Goal: Download file/media

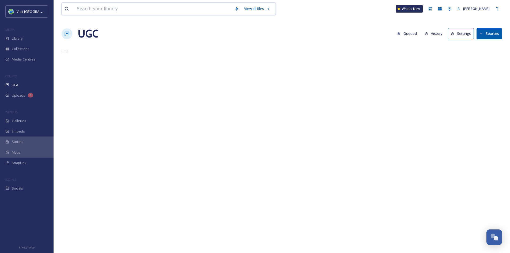
click at [136, 10] on input at bounding box center [153, 9] width 158 height 12
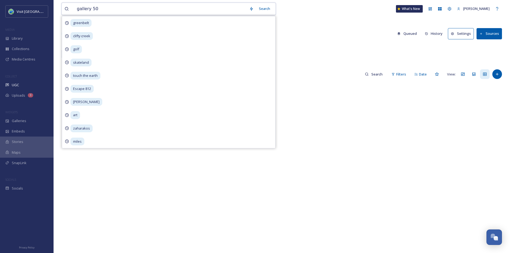
type input "gallery 506"
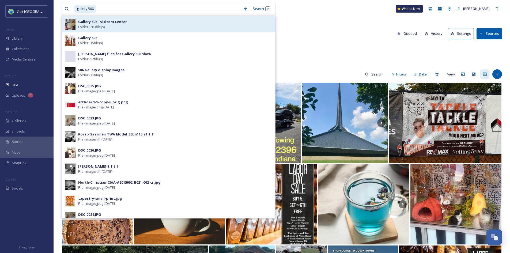
click at [131, 30] on div "Gallery 506 - Visitors Center Folder - 263 file(s)" at bounding box center [168, 24] width 213 height 16
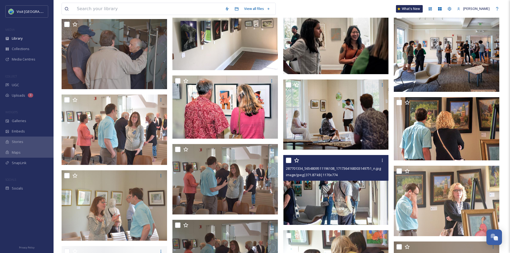
scroll to position [653, 0]
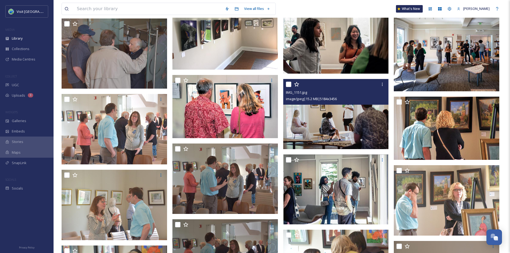
click at [307, 126] on img at bounding box center [335, 114] width 105 height 70
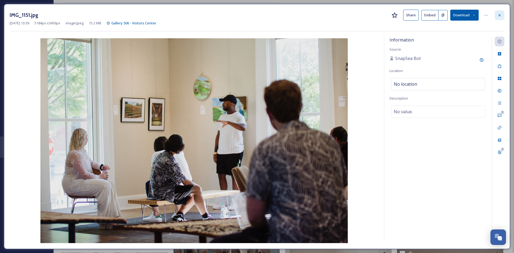
click at [497, 19] on div at bounding box center [499, 15] width 10 height 10
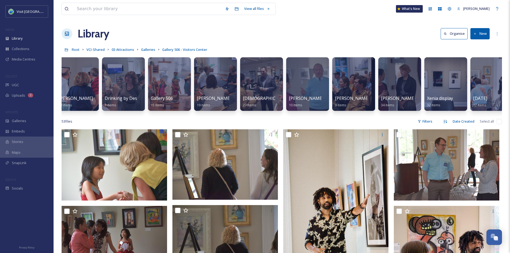
scroll to position [0, 144]
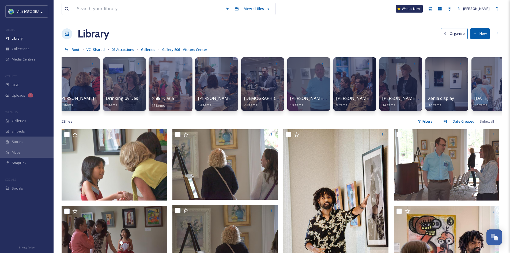
click at [186, 97] on div "Gallery 506 15 items" at bounding box center [170, 101] width 38 height 13
click at [169, 92] on div at bounding box center [170, 84] width 44 height 55
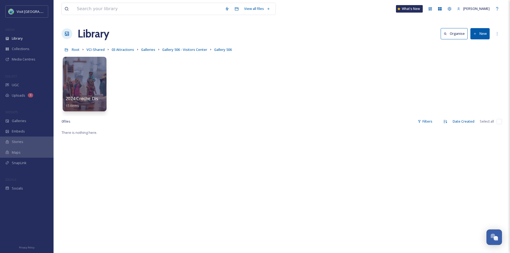
click at [88, 87] on div at bounding box center [85, 84] width 44 height 55
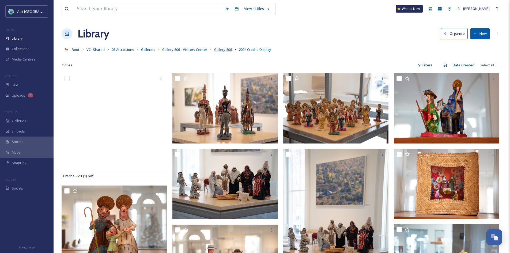
click at [222, 50] on span "Gallery 506" at bounding box center [223, 49] width 18 height 5
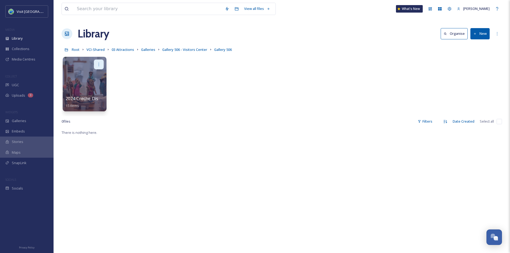
click at [99, 62] on icon at bounding box center [99, 64] width 4 height 4
click at [193, 57] on div "2024 Creche Display 15 items" at bounding box center [282, 86] width 440 height 62
click at [191, 48] on span "Gallery 506 - Visitors Center" at bounding box center [184, 49] width 45 height 5
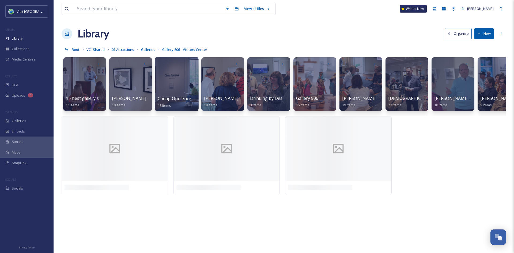
click at [173, 96] on span "Cheap Opulence" at bounding box center [174, 98] width 33 height 6
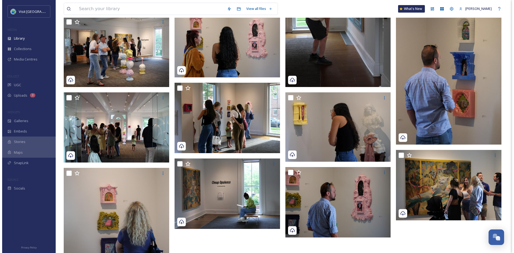
scroll to position [224, 0]
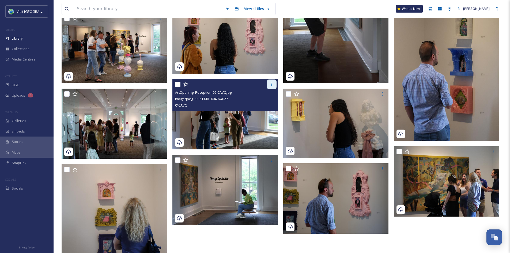
click at [273, 83] on icon at bounding box center [271, 84] width 4 height 4
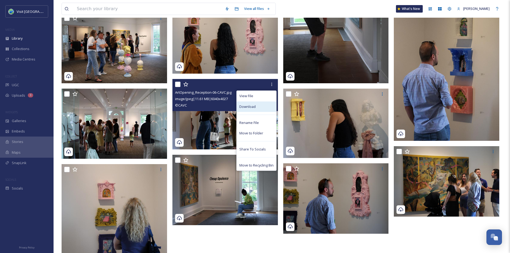
click at [260, 105] on div "Download" at bounding box center [256, 106] width 40 height 10
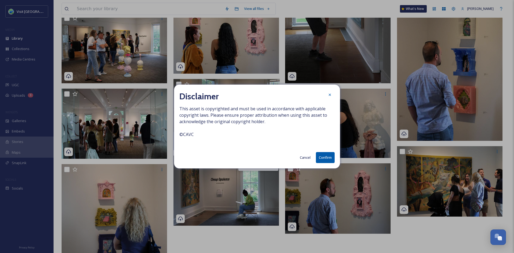
click at [327, 158] on button "Confirm" at bounding box center [325, 157] width 19 height 11
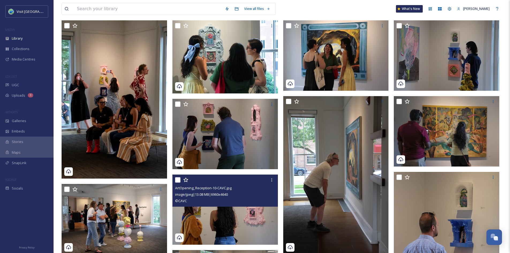
scroll to position [0, 0]
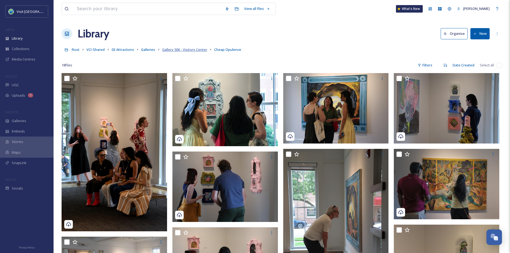
click at [177, 49] on span "Gallery 506 - Visitors Center" at bounding box center [184, 49] width 45 height 5
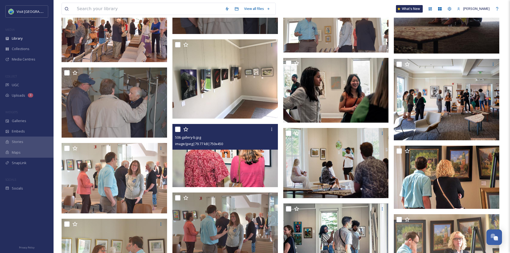
scroll to position [605, 0]
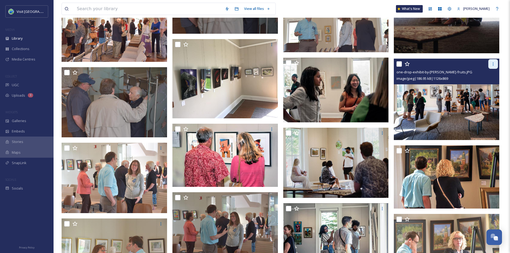
click at [491, 65] on div at bounding box center [493, 64] width 10 height 10
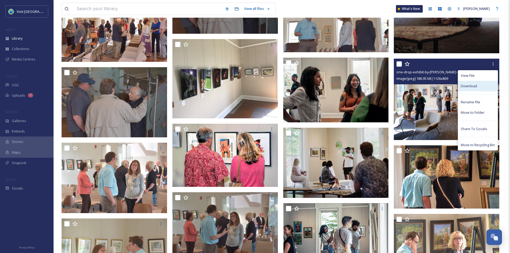
click at [481, 90] on div "Download" at bounding box center [478, 86] width 40 height 10
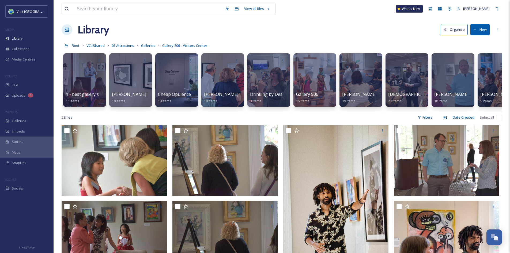
scroll to position [0, 0]
